Goal: Transaction & Acquisition: Subscribe to service/newsletter

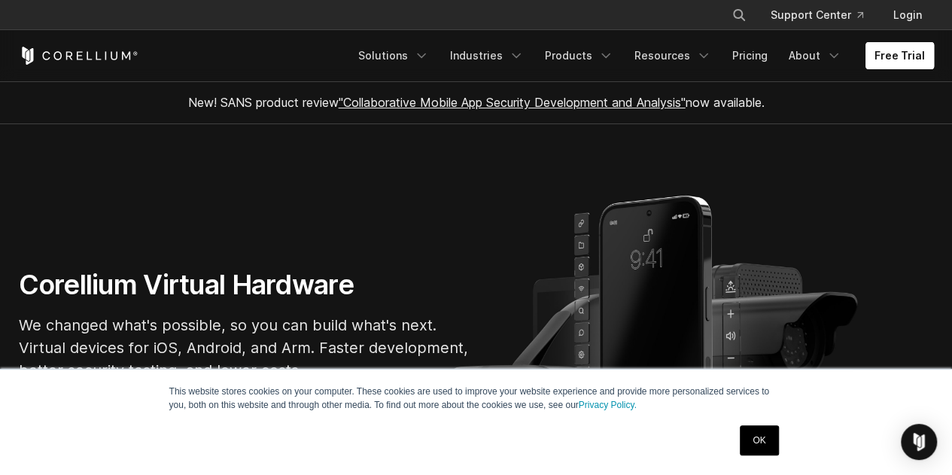
click at [906, 57] on link "Free Trial" at bounding box center [899, 55] width 68 height 27
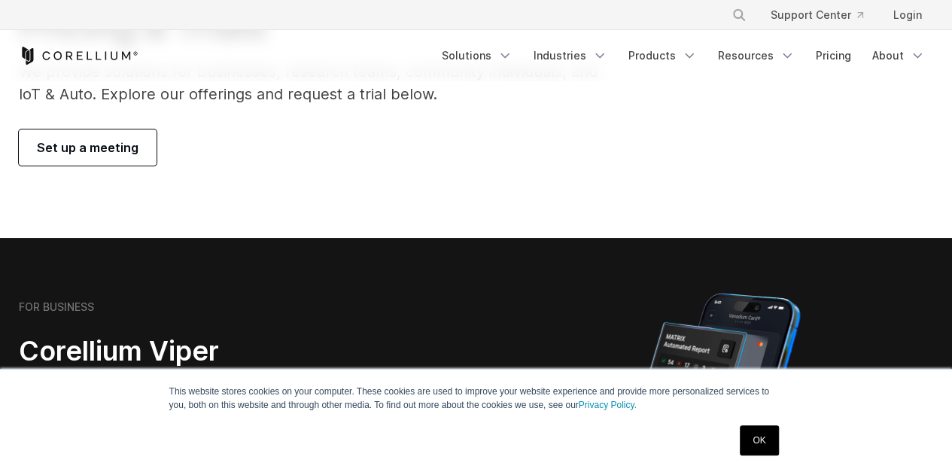
scroll to position [301, 0]
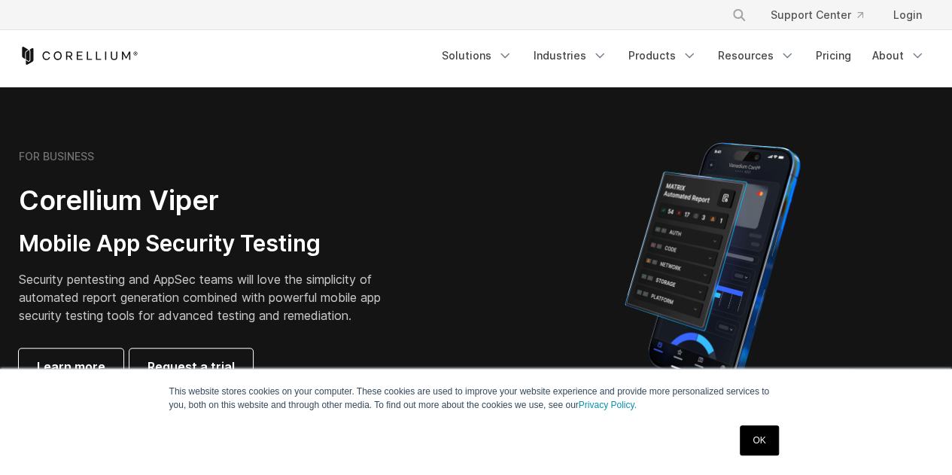
click at [765, 448] on link "OK" at bounding box center [759, 440] width 38 height 30
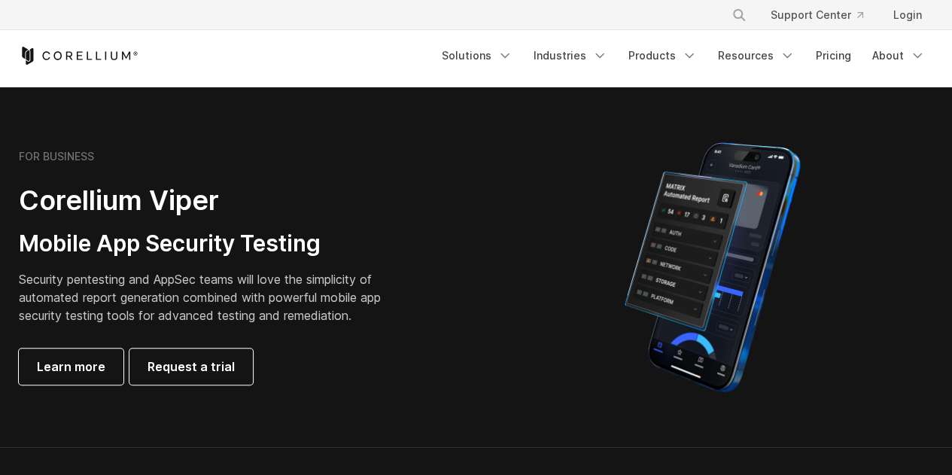
scroll to position [0, 0]
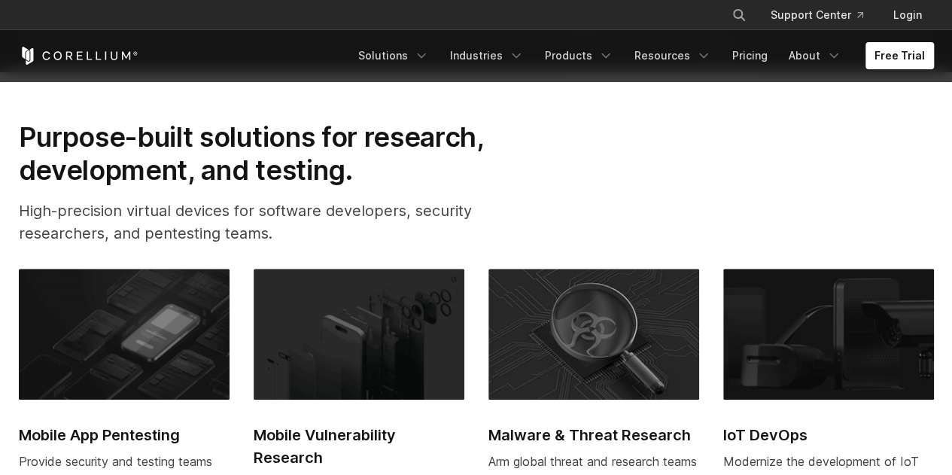
scroll to position [527, 0]
